Goal: Information Seeking & Learning: Learn about a topic

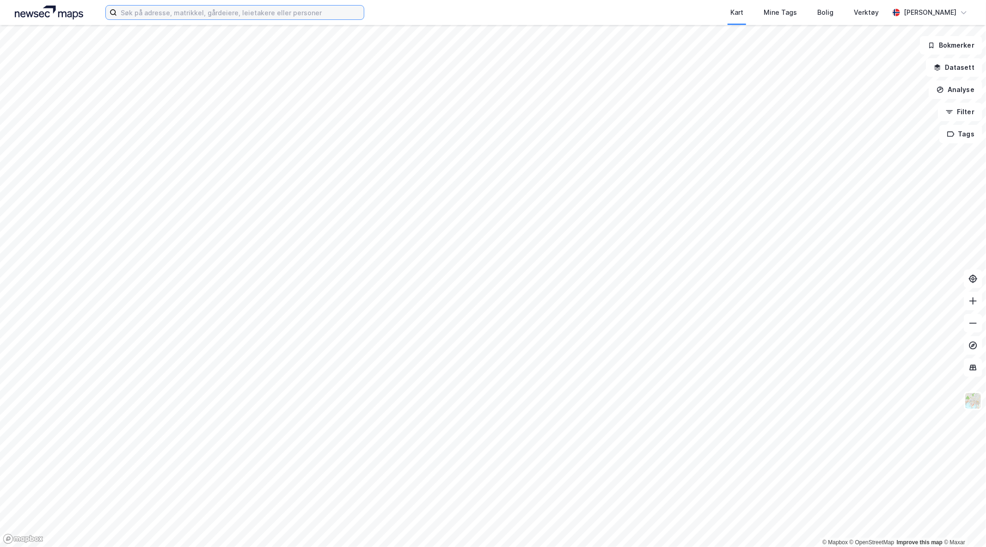
click at [216, 10] on input at bounding box center [240, 13] width 247 height 14
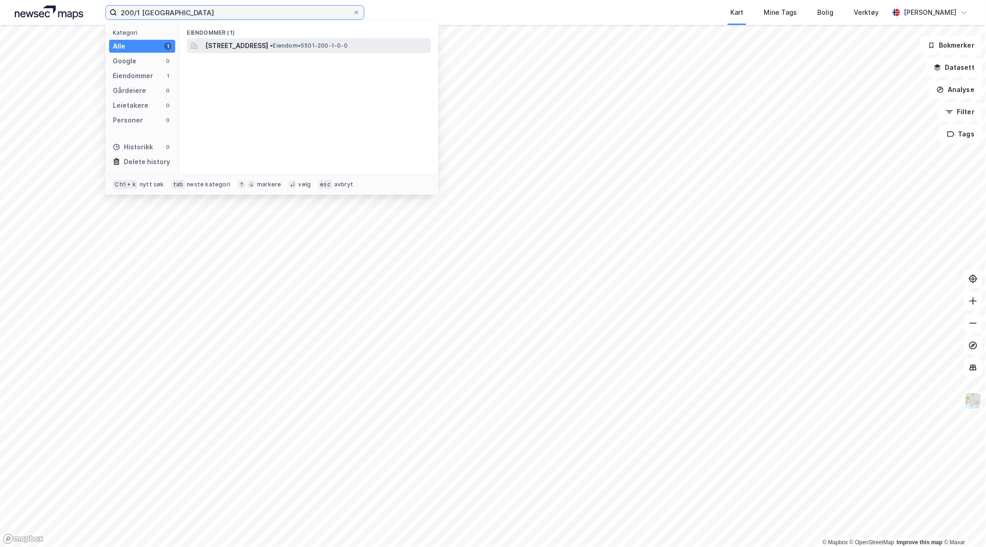
type input "200/1 [GEOGRAPHIC_DATA]"
click at [251, 46] on span "[STREET_ADDRESS]" at bounding box center [236, 45] width 63 height 11
